Goal: Contribute content: Add original content to the website for others to see

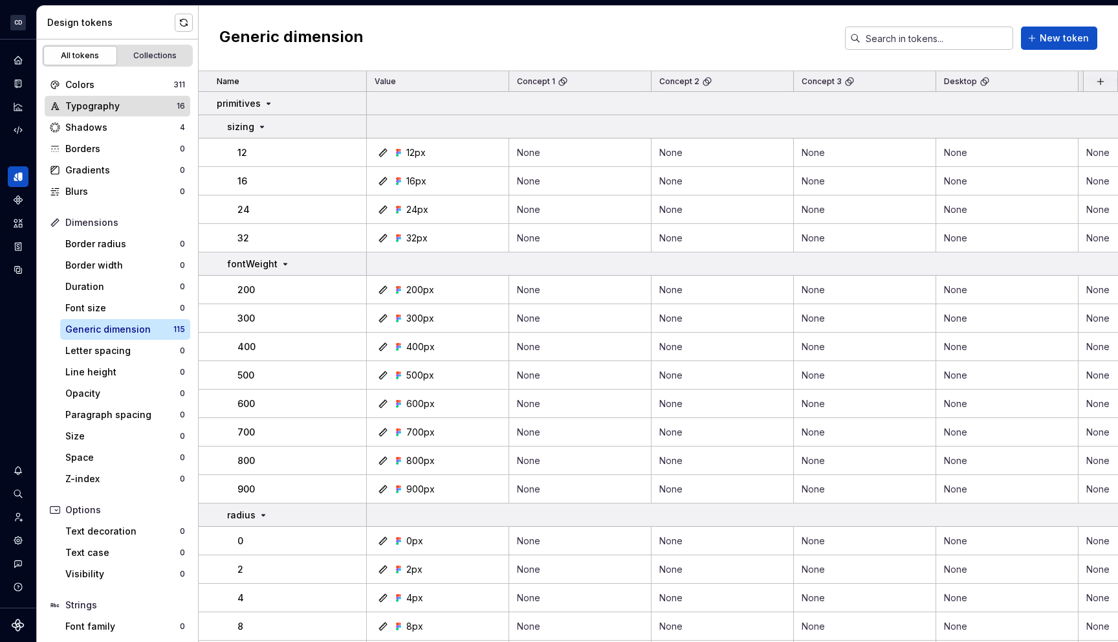
click at [154, 109] on div "Typography" at bounding box center [120, 106] width 111 height 13
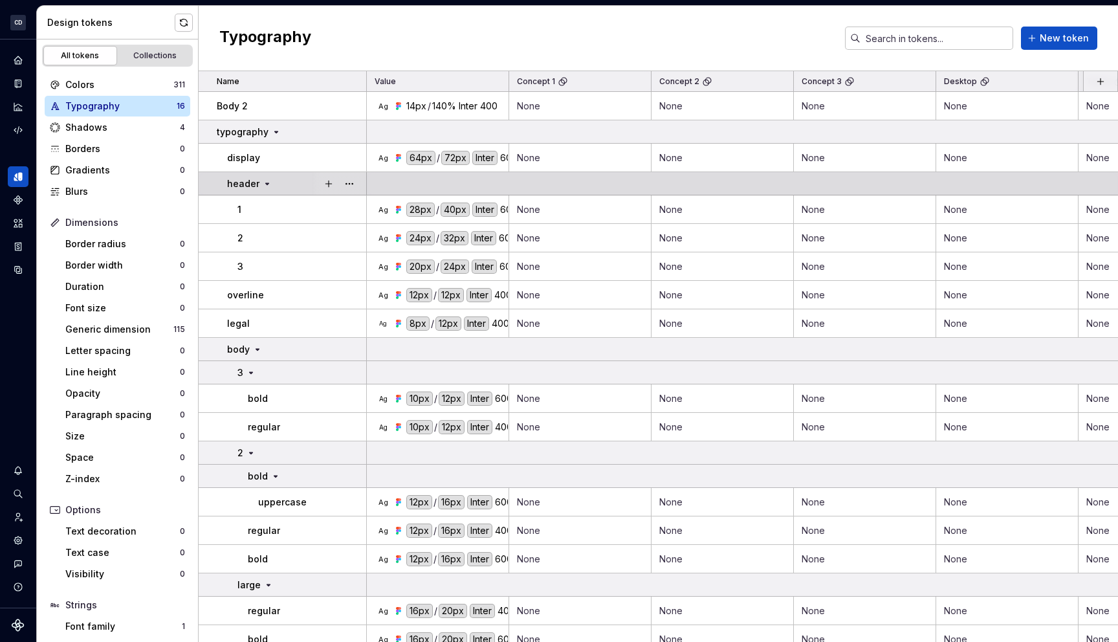
click at [271, 179] on div "header" at bounding box center [296, 183] width 139 height 13
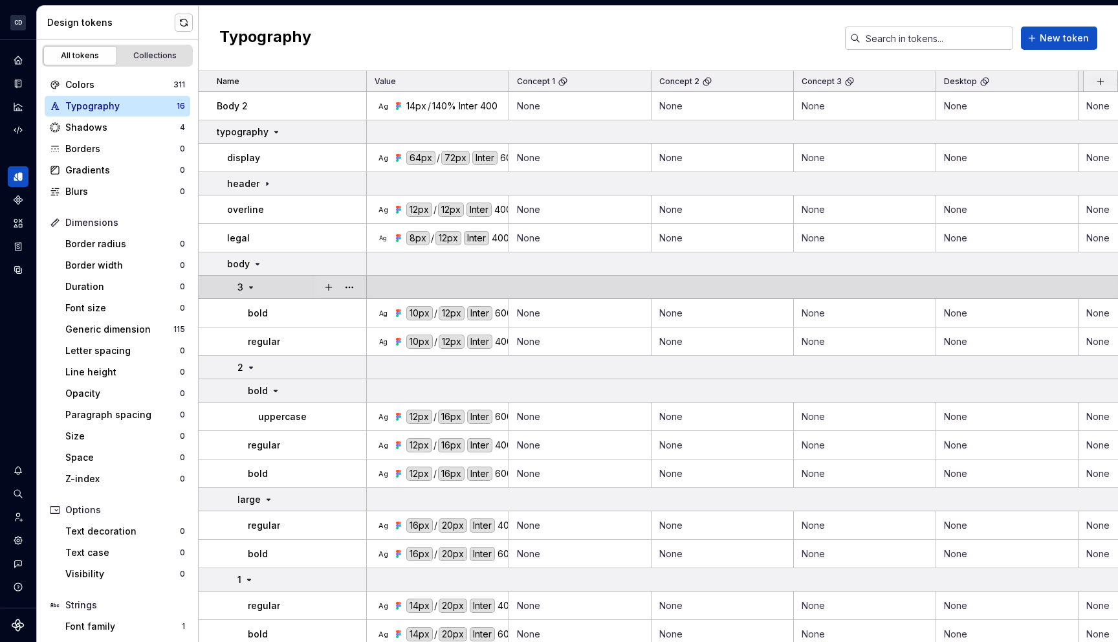
click at [272, 282] on div "3" at bounding box center [302, 287] width 128 height 13
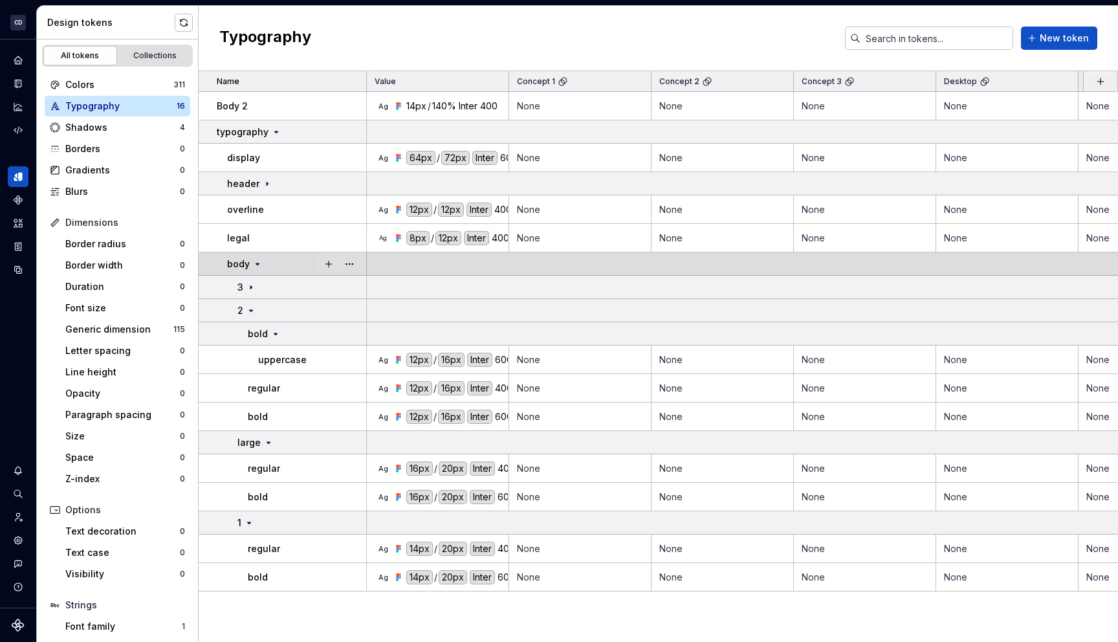
click at [271, 269] on div "body" at bounding box center [296, 264] width 139 height 13
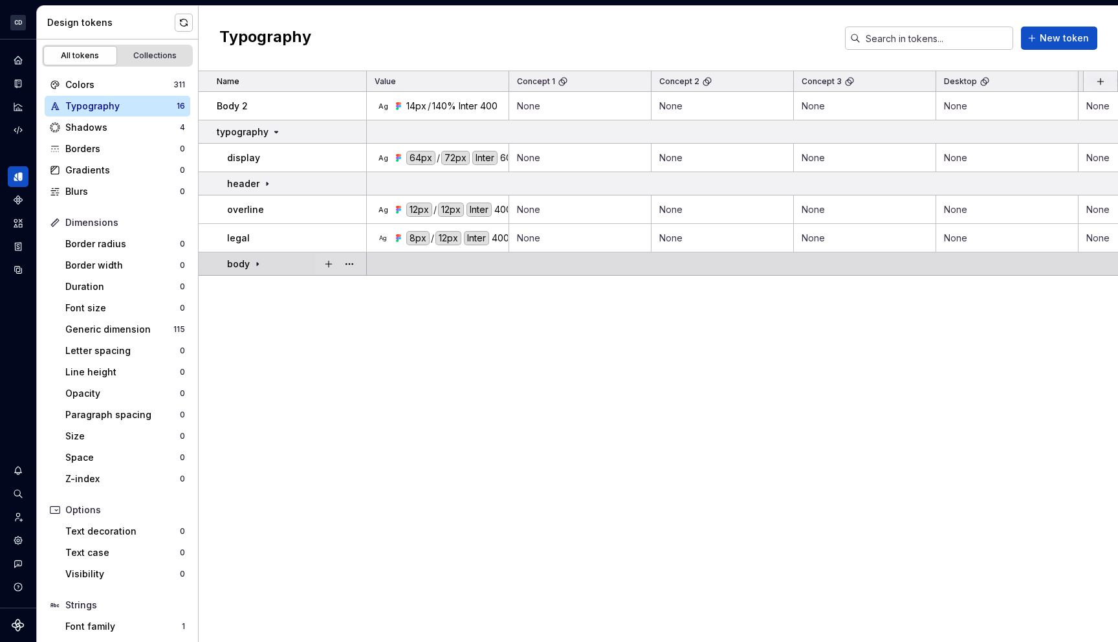
click at [271, 269] on div "body" at bounding box center [296, 264] width 139 height 13
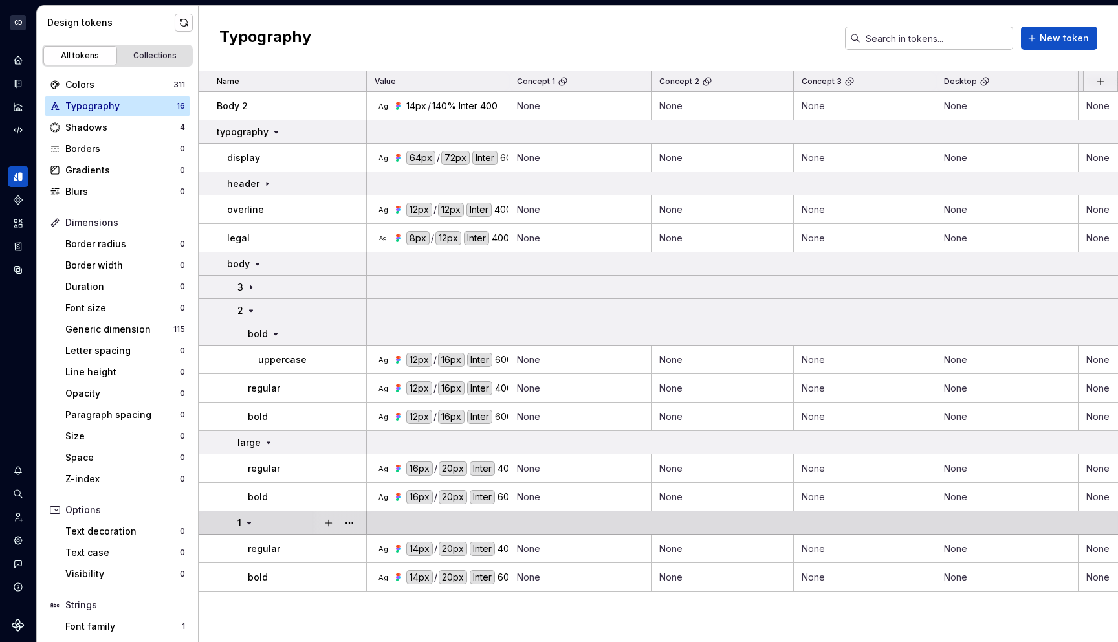
click at [287, 518] on div "1" at bounding box center [302, 522] width 128 height 13
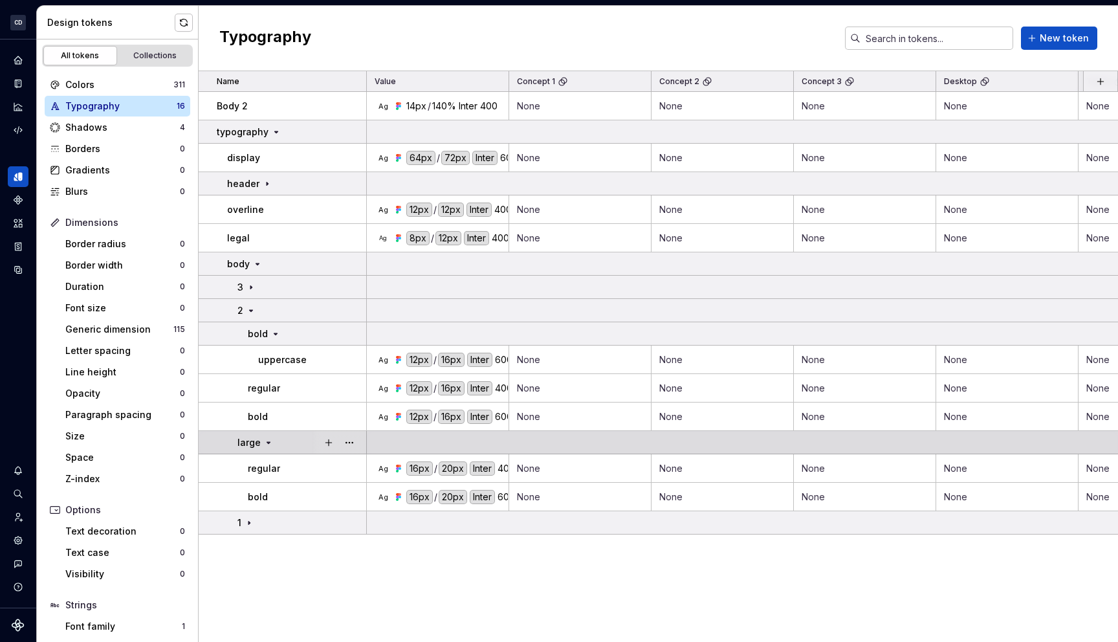
click at [287, 450] on td "large" at bounding box center [283, 442] width 168 height 23
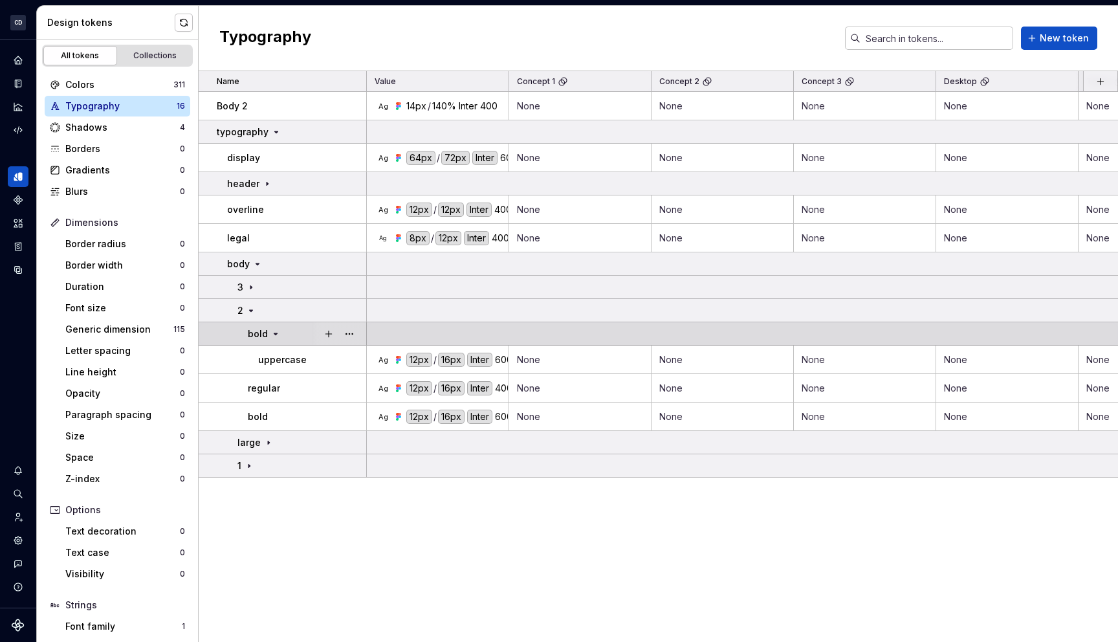
click at [291, 340] on div "bold" at bounding box center [307, 333] width 118 height 13
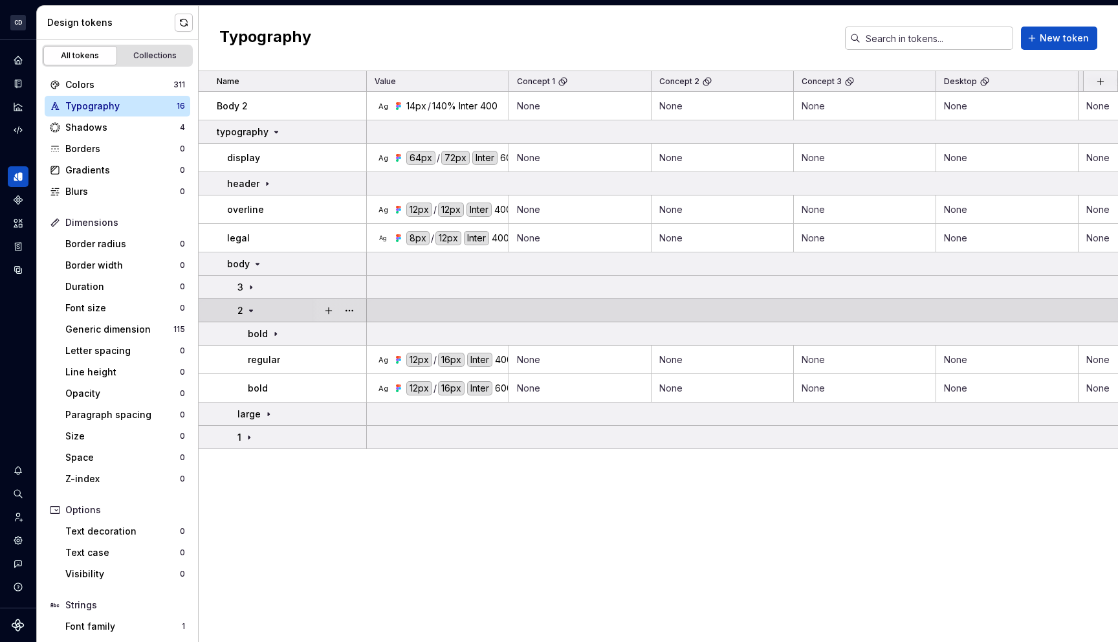
click at [284, 311] on div "2" at bounding box center [302, 310] width 128 height 13
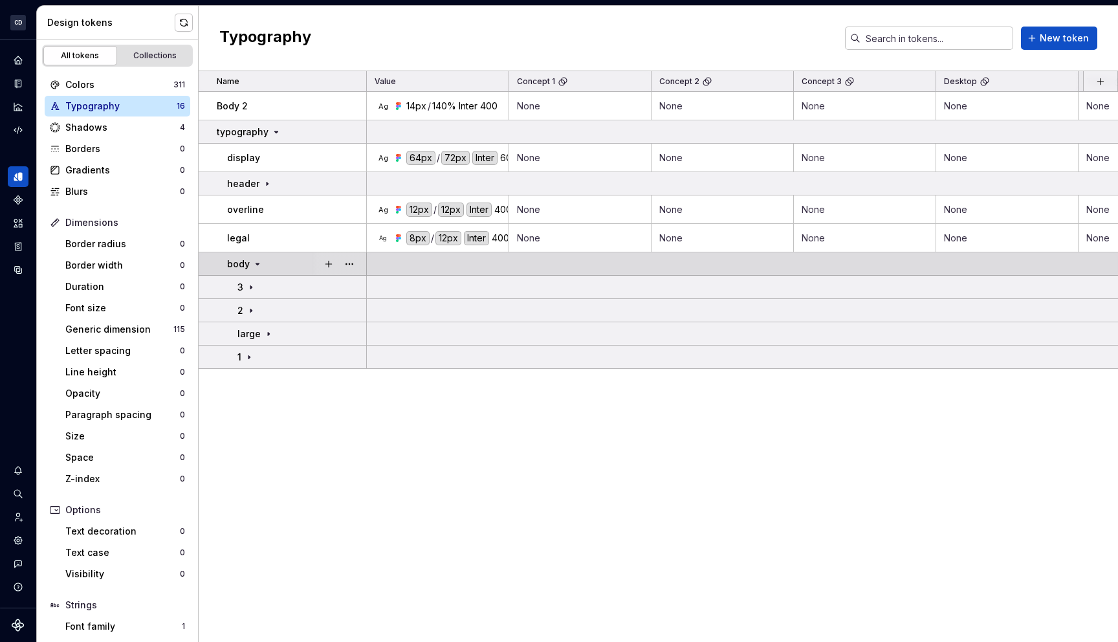
click at [271, 269] on div "body" at bounding box center [296, 264] width 139 height 13
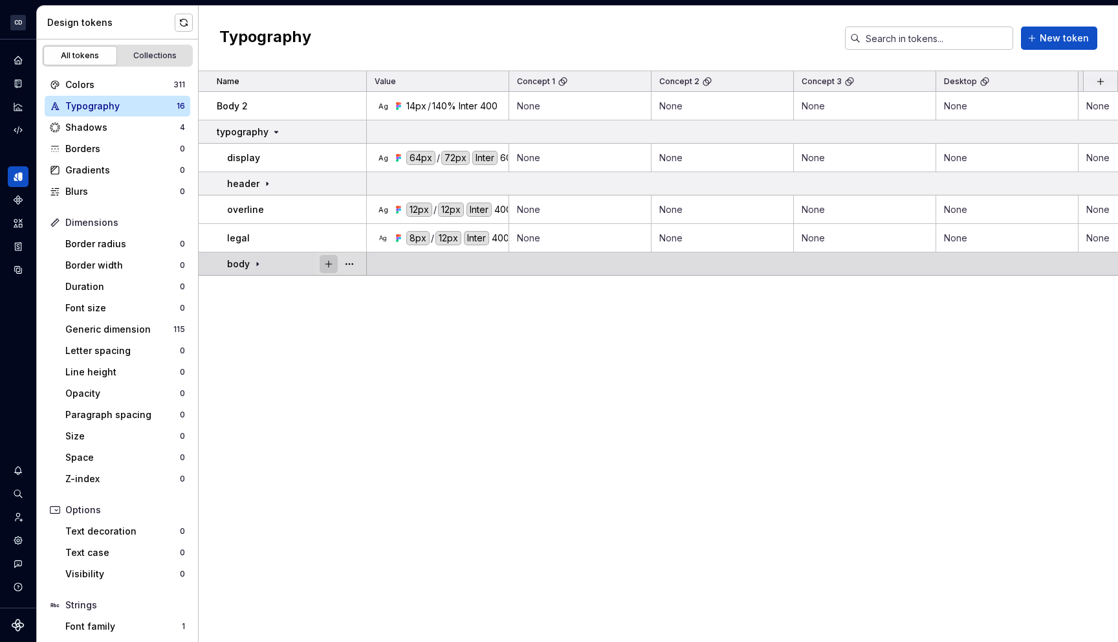
click at [323, 270] on button "button" at bounding box center [329, 264] width 18 height 18
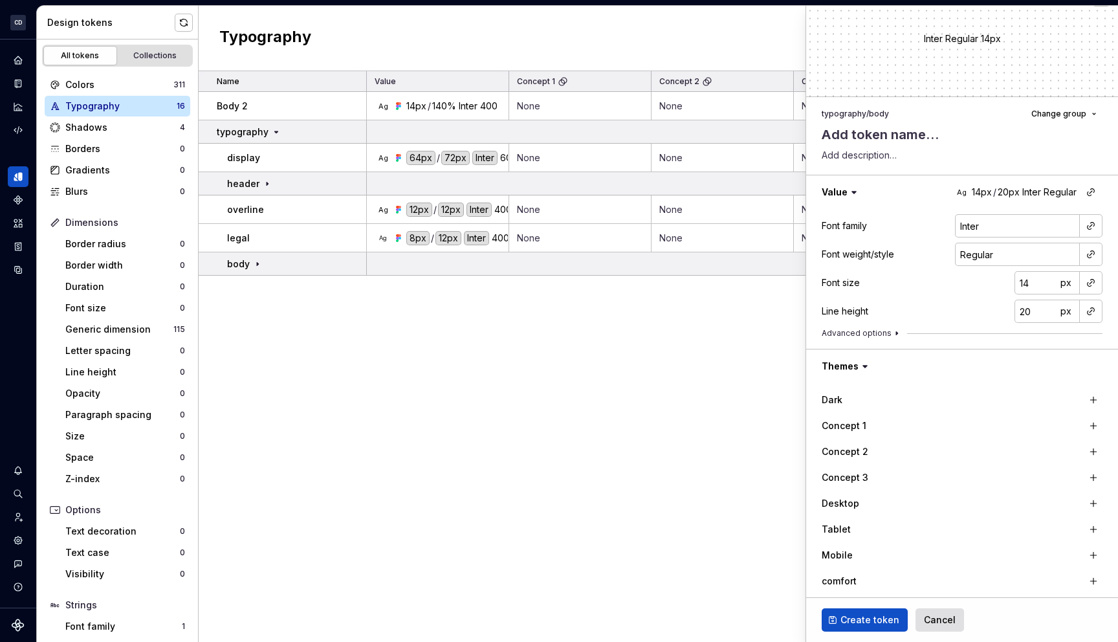
scroll to position [27, 0]
click at [997, 230] on input "Inter" at bounding box center [1017, 223] width 125 height 23
click at [1082, 214] on div at bounding box center [1091, 223] width 23 height 23
click at [1087, 219] on button "button" at bounding box center [1091, 224] width 18 height 18
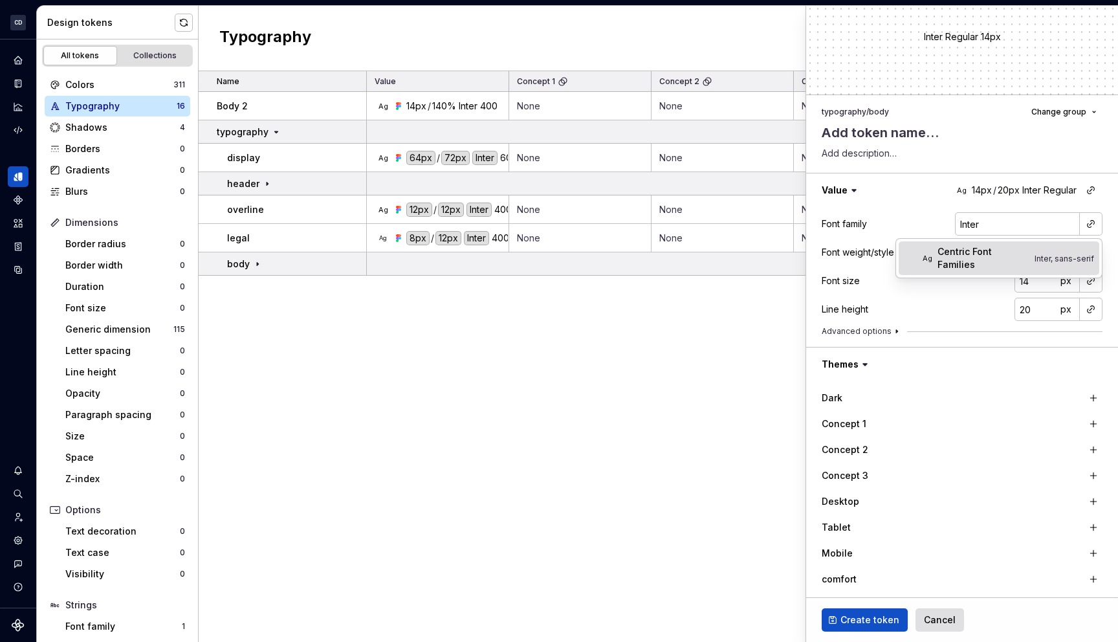
click at [1045, 258] on span "Ag Centric Font Families Inter, sans-serif" at bounding box center [999, 258] width 201 height 34
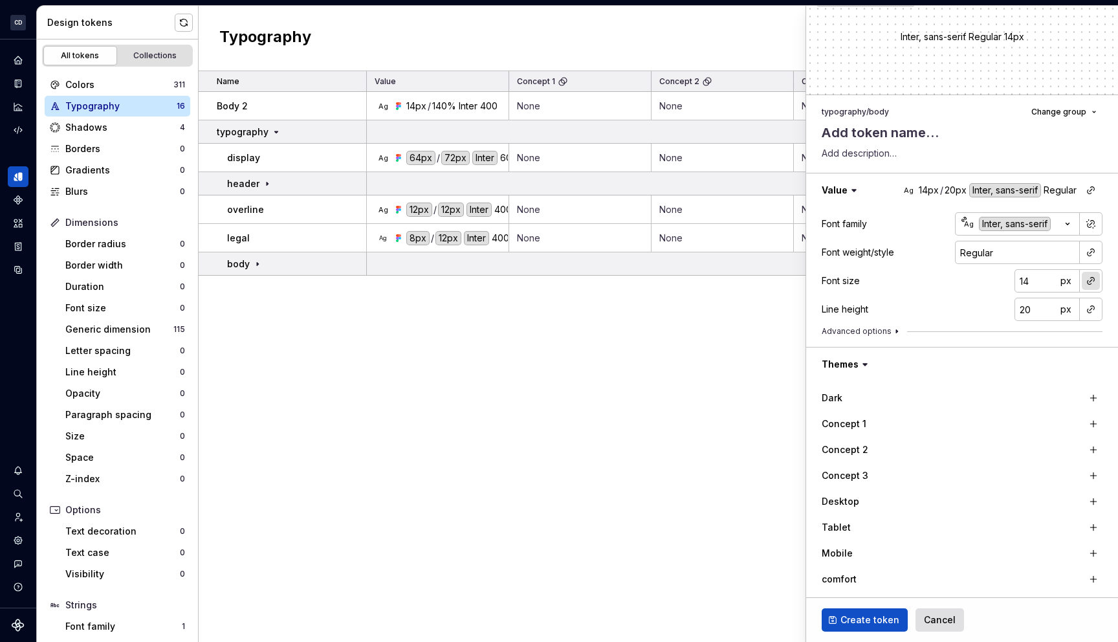
click at [1089, 279] on button "button" at bounding box center [1091, 281] width 18 height 18
click at [1093, 285] on html "CD Pantry BS Design system data Design tokens All tokens Collections Colors 311…" at bounding box center [559, 321] width 1118 height 642
click at [1066, 285] on span "px" at bounding box center [1066, 280] width 11 height 11
click at [1066, 285] on span "rem" at bounding box center [1066, 280] width 16 height 11
type textarea "*"
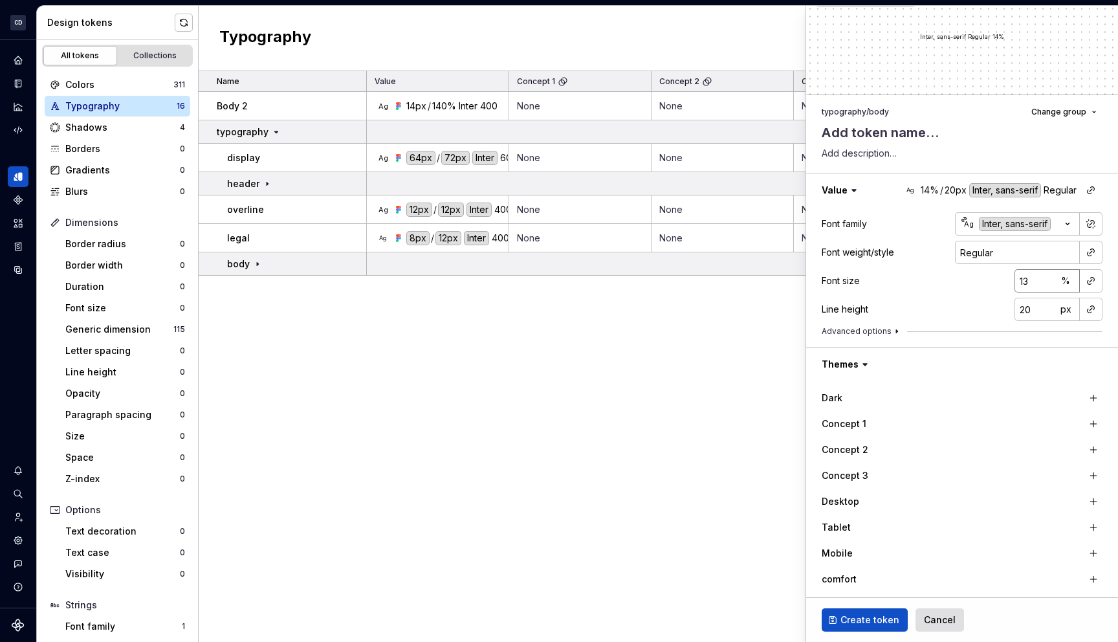
type input "13"
click at [1045, 283] on input "13" at bounding box center [1036, 280] width 42 height 23
type textarea "*"
type input "14"
click at [1045, 277] on input "14" at bounding box center [1036, 280] width 42 height 23
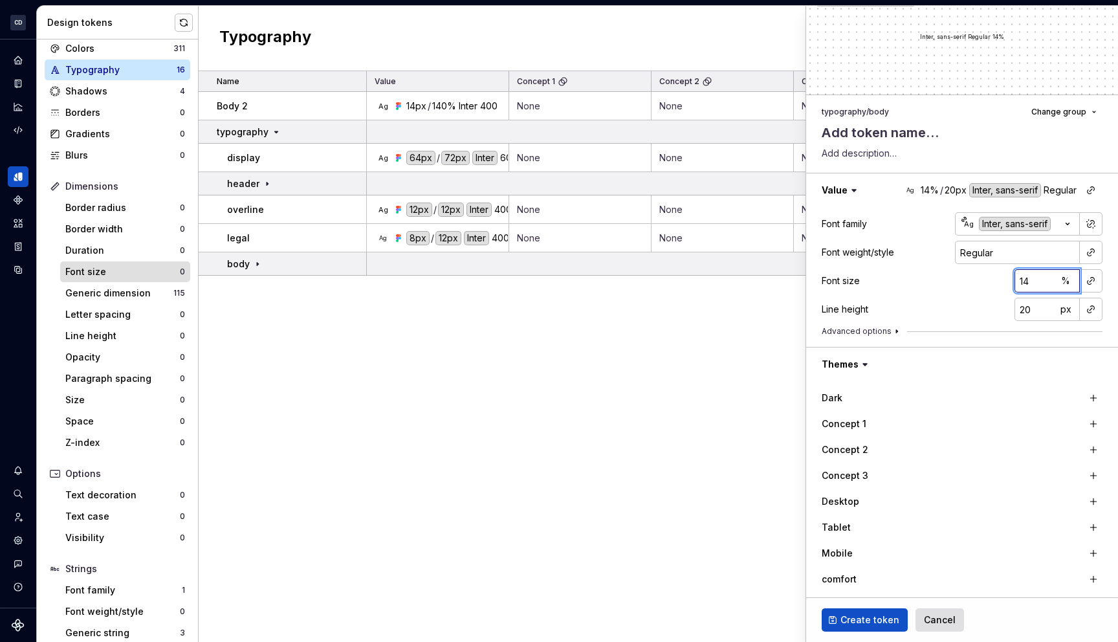
scroll to position [40, 0]
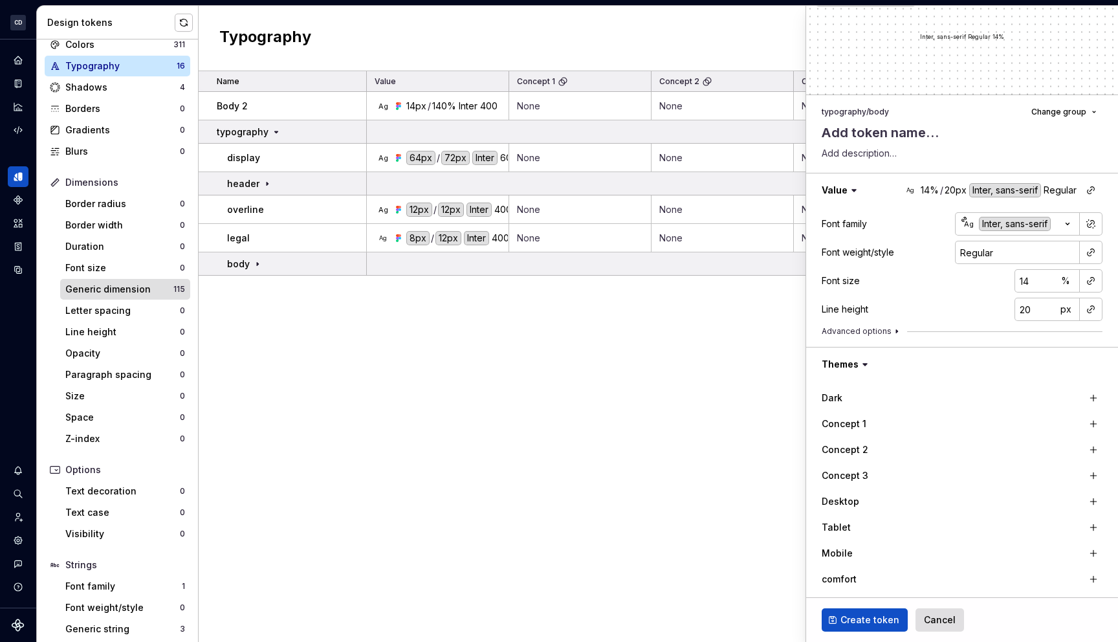
click at [153, 291] on div "Generic dimension" at bounding box center [119, 289] width 108 height 13
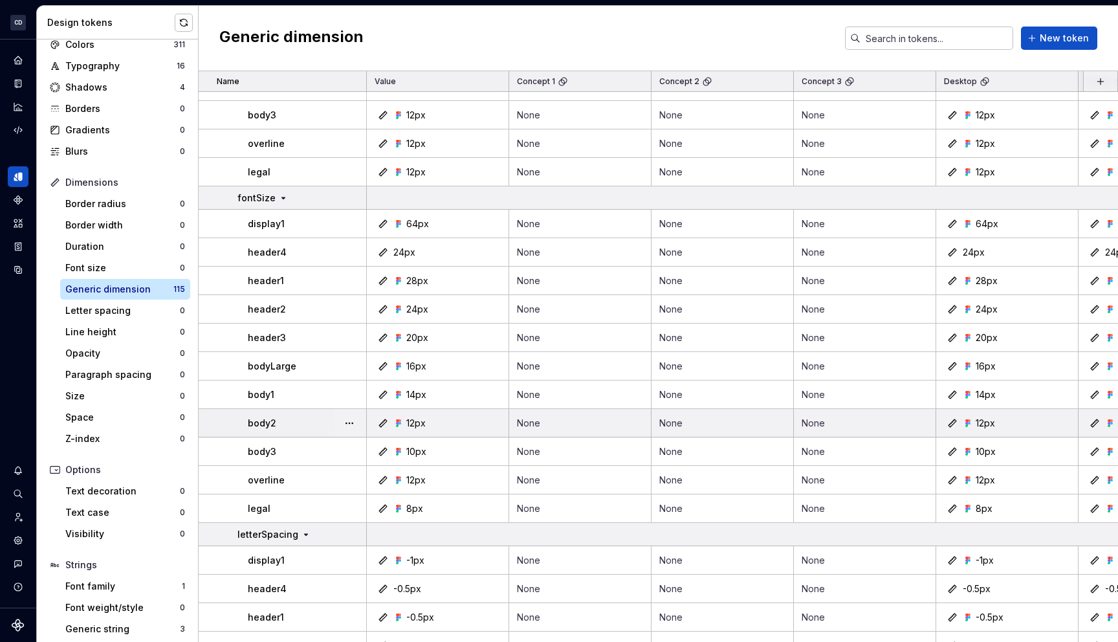
scroll to position [1361, 0]
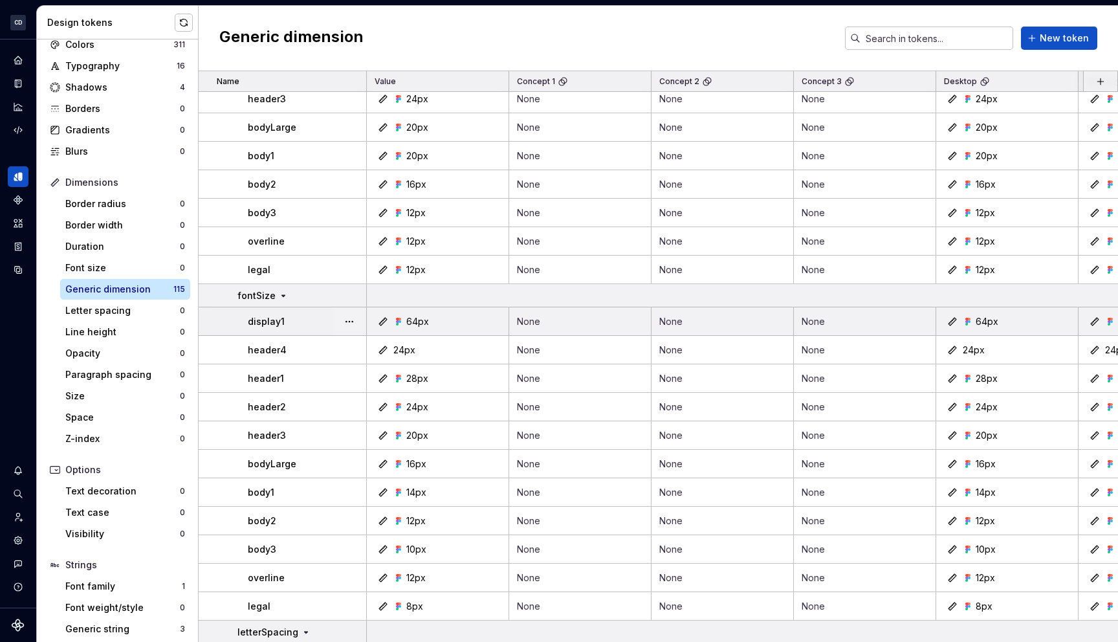
click at [430, 328] on td "64px" at bounding box center [438, 321] width 142 height 28
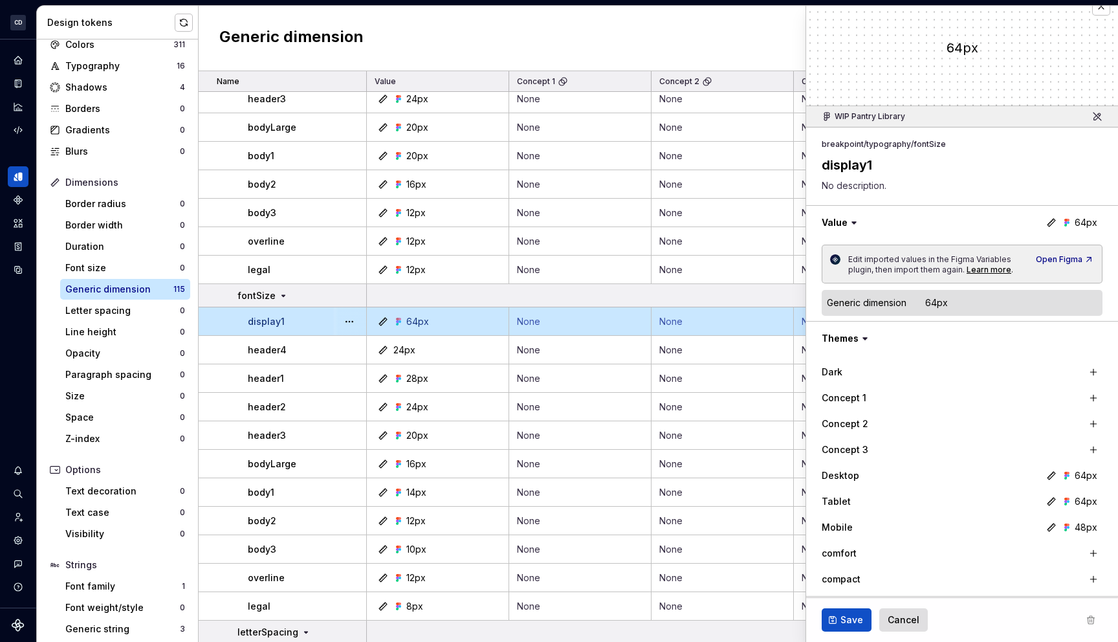
scroll to position [24, 0]
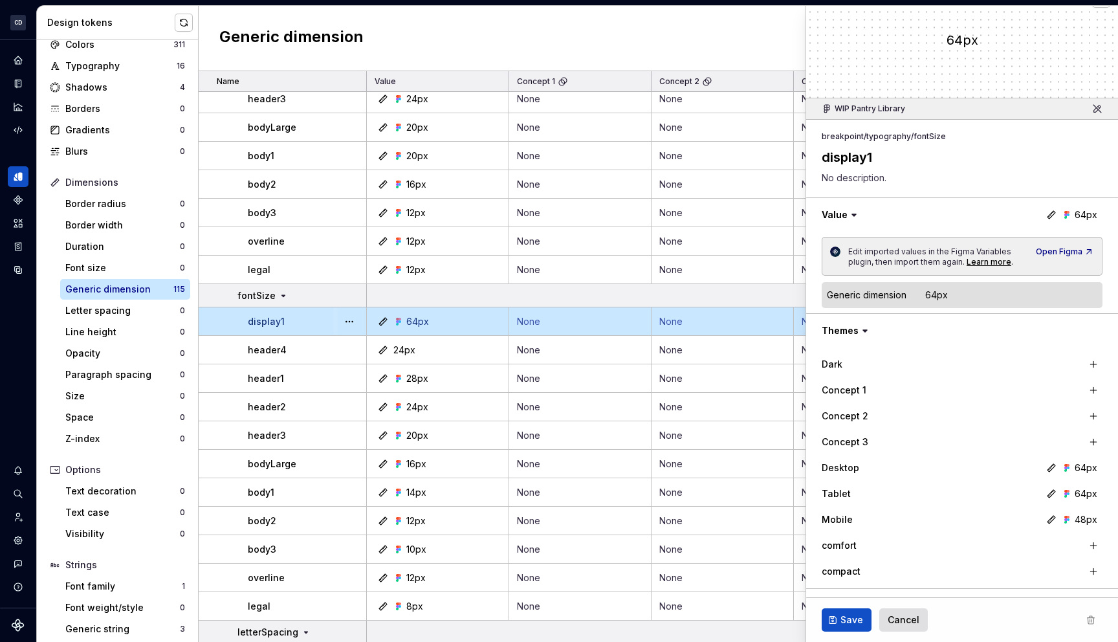
click at [852, 214] on icon at bounding box center [854, 215] width 4 height 2
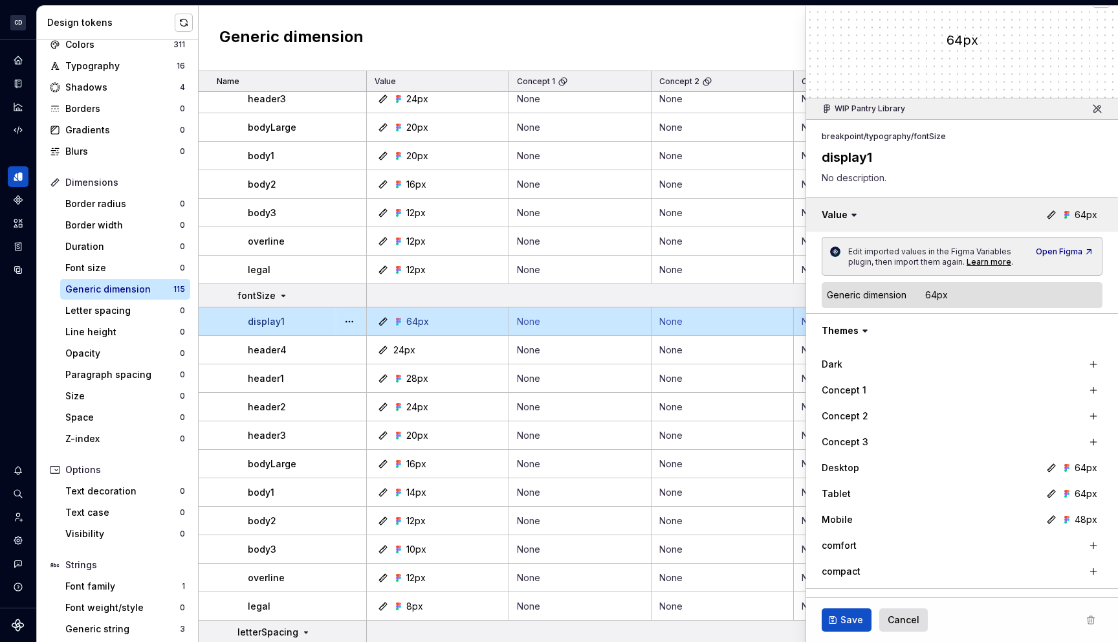
click at [832, 214] on button "button" at bounding box center [962, 215] width 312 height 34
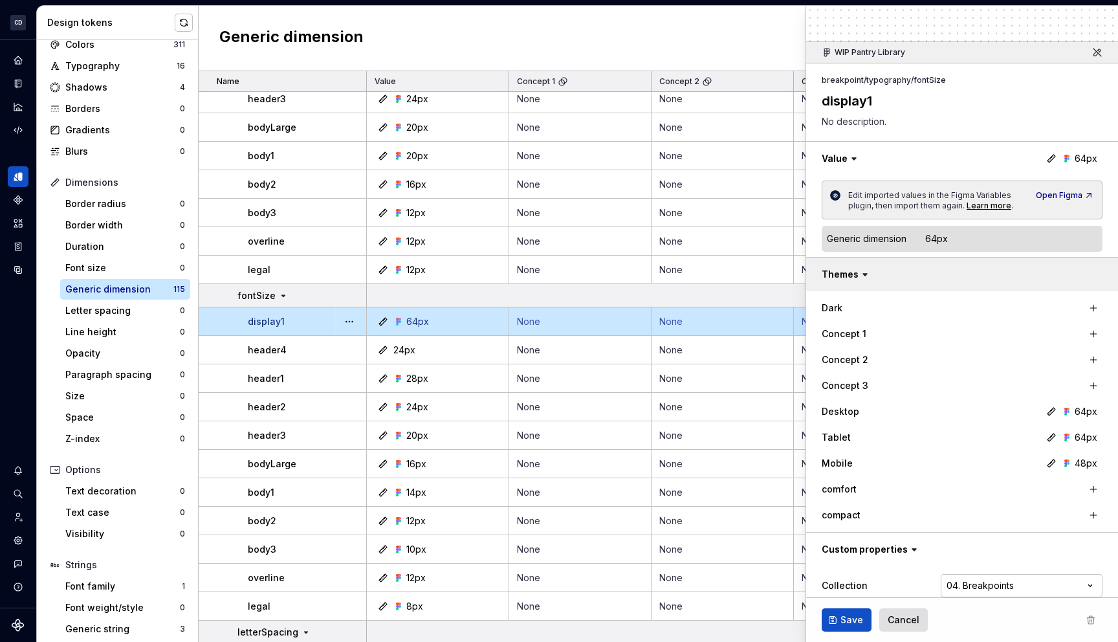
scroll to position [37, 0]
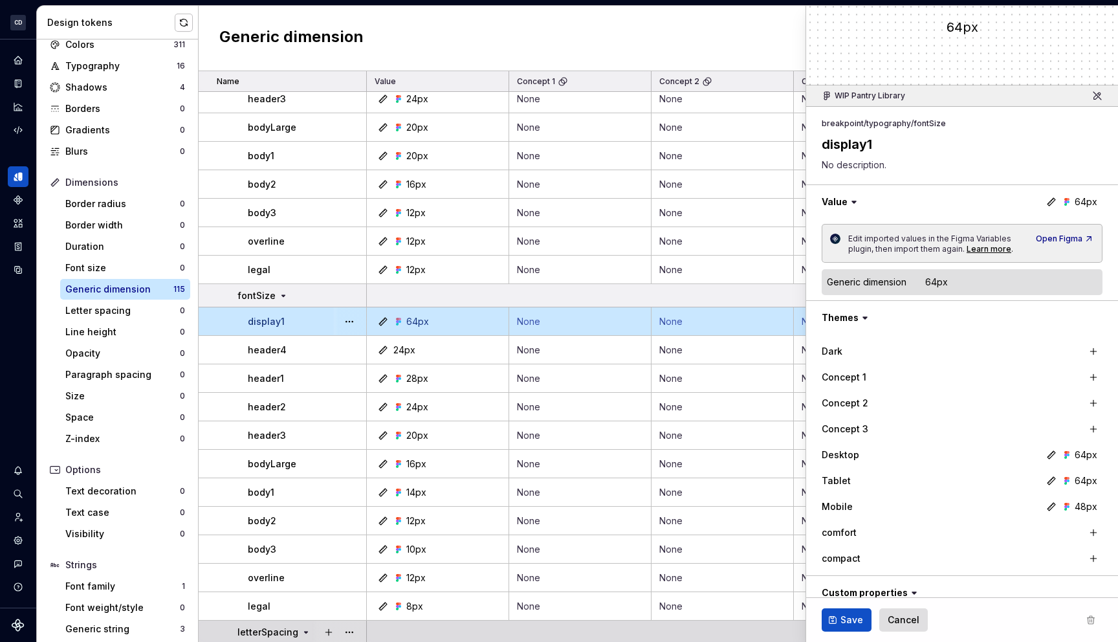
type textarea "*"
